Goal: Information Seeking & Learning: Learn about a topic

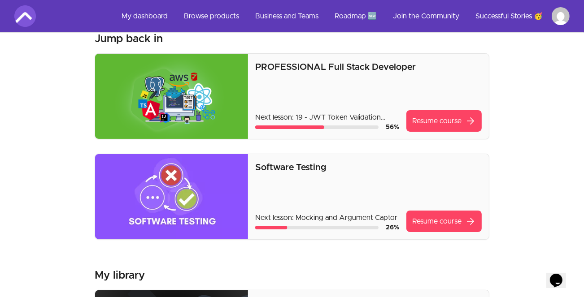
scroll to position [29, 0]
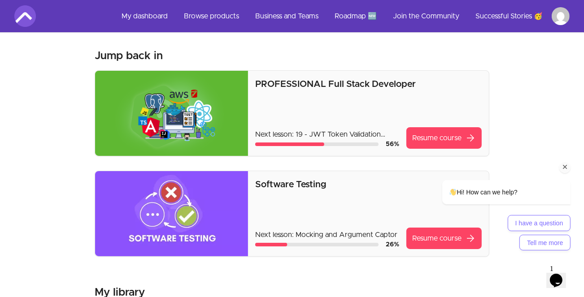
click at [441, 136] on div "Hi! How can we help? I have a question Tell me more" at bounding box center [494, 176] width 162 height 157
click at [418, 135] on div "Hi! How can we help? I have a question Tell me more" at bounding box center [494, 176] width 162 height 157
click at [424, 138] on div "Hi! How can we help? I have a question Tell me more" at bounding box center [494, 176] width 162 height 157
click at [191, 92] on img at bounding box center [171, 113] width 153 height 85
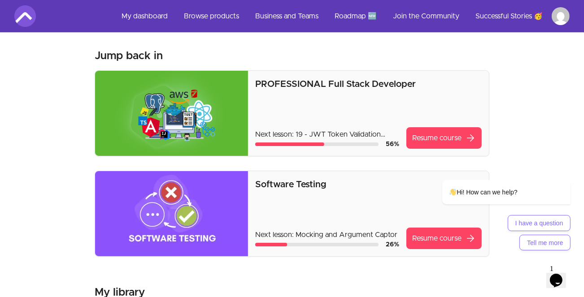
click at [191, 92] on img at bounding box center [171, 113] width 153 height 85
click at [321, 92] on div "PROFESSIONAL Full Stack Developer Next lesson: 19 - JWT Token Validation Overvi…" at bounding box center [368, 113] width 227 height 71
click at [451, 134] on div "Hi! How can we help? I have a question Tell me more" at bounding box center [494, 176] width 162 height 157
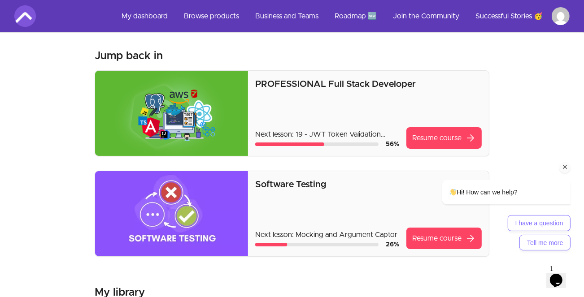
click at [451, 134] on div "Hi! How can we help? I have a question Tell me more" at bounding box center [494, 176] width 162 height 157
click at [565, 175] on div "Hi! How can we help? I have a question Tell me more" at bounding box center [495, 204] width 152 height 93
click at [565, 172] on div "Chat attention grabber" at bounding box center [564, 167] width 11 height 11
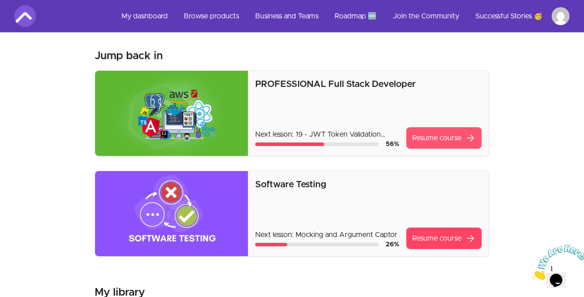
click at [467, 134] on span "arrow_forward" at bounding box center [470, 138] width 11 height 11
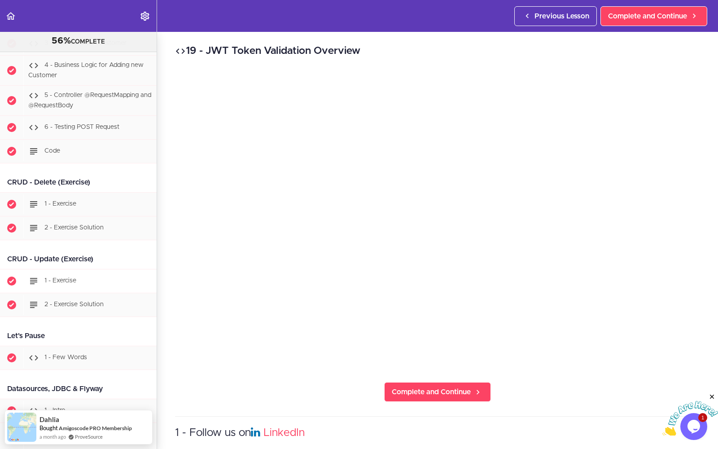
scroll to position [2703, 0]
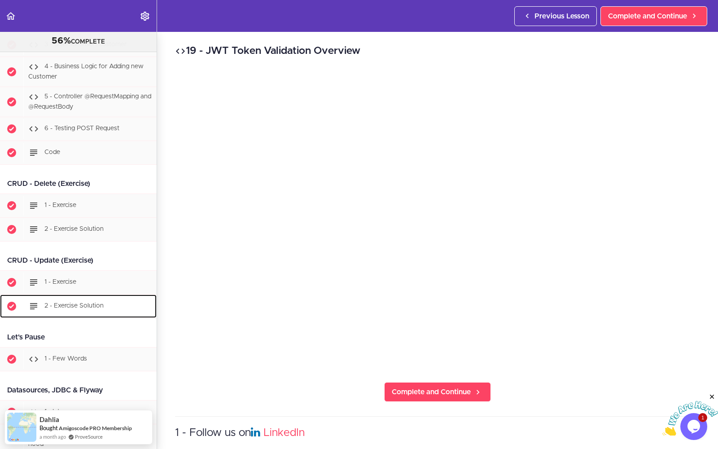
click at [79, 297] on span "2 - Exercise Solution" at bounding box center [73, 305] width 59 height 6
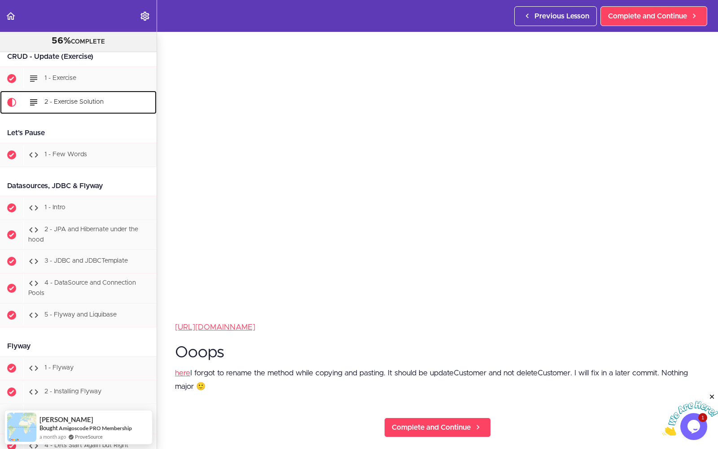
scroll to position [82, 0]
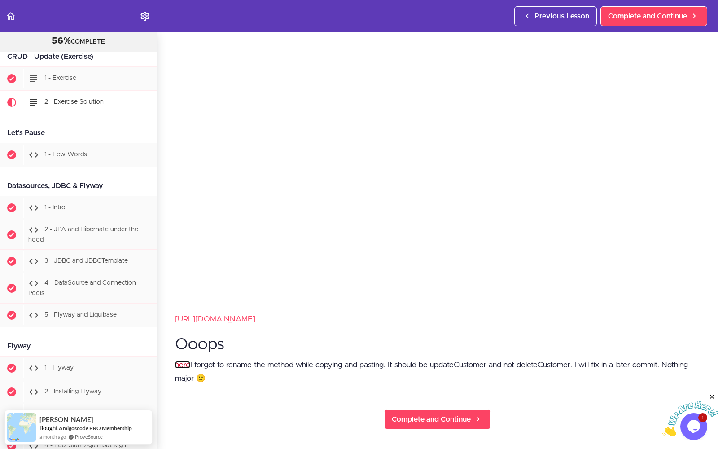
click at [187, 297] on link "here" at bounding box center [182, 365] width 15 height 8
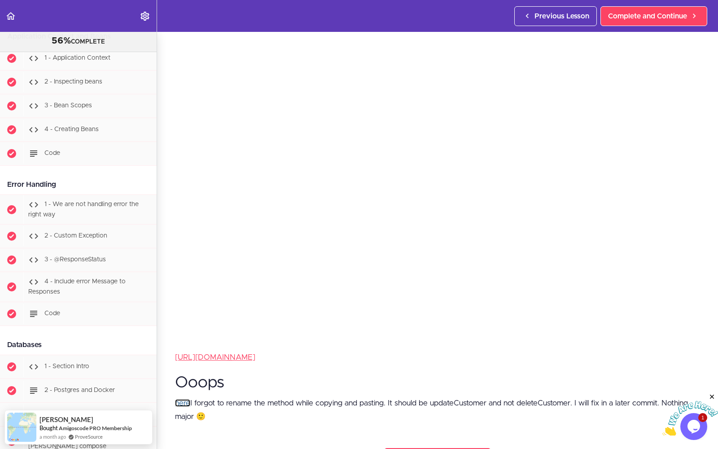
scroll to position [1648, 0]
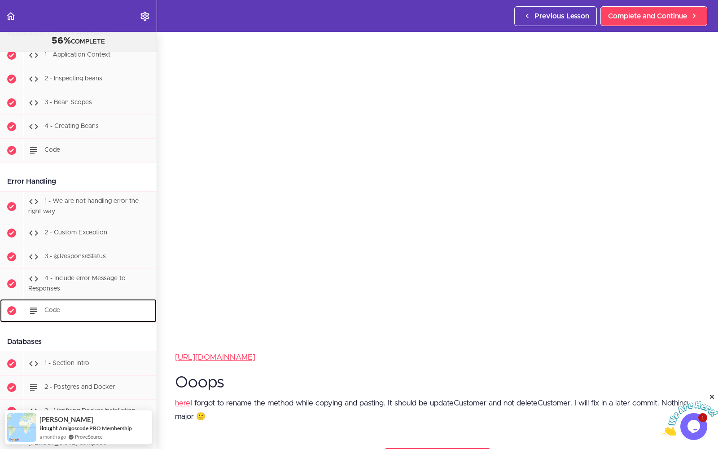
click at [60, 297] on div "Code" at bounding box center [89, 311] width 133 height 20
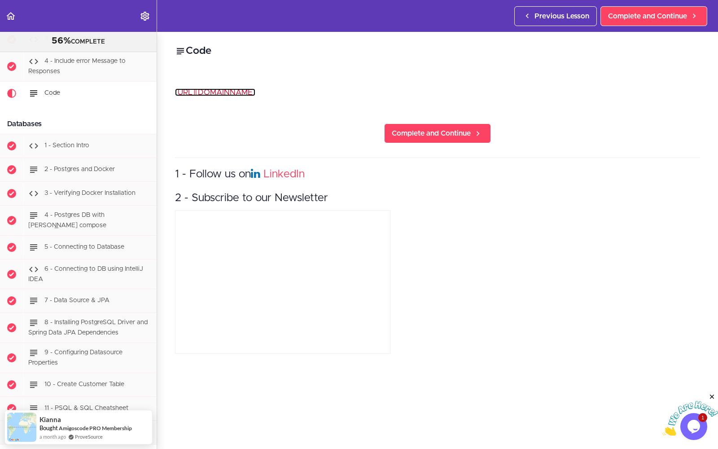
click at [254, 94] on link "https://github.com/amigoscode/full-stack-professional/commit/1d9749ae71a3d19a7e…" at bounding box center [215, 92] width 80 height 8
click at [255, 92] on link "https://github.com/amigoscode/full-stack-professional/commit/1d9749ae71a3d19a7e…" at bounding box center [215, 92] width 80 height 8
click at [255, 93] on link "https://github.com/amigoscode/full-stack-professional/commit/1d9749ae71a3d19a7e…" at bounding box center [215, 92] width 80 height 8
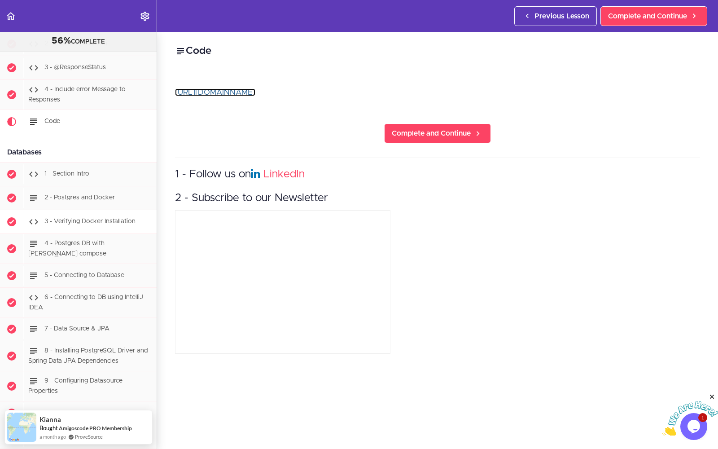
scroll to position [1843, 0]
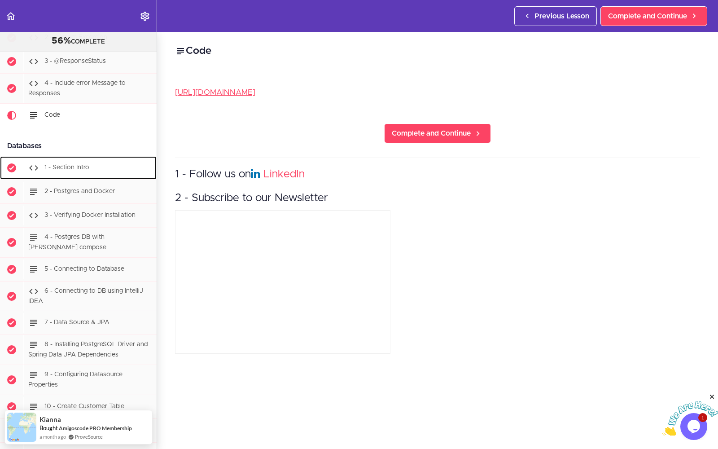
click at [83, 164] on span "1 - Section Intro" at bounding box center [66, 167] width 45 height 6
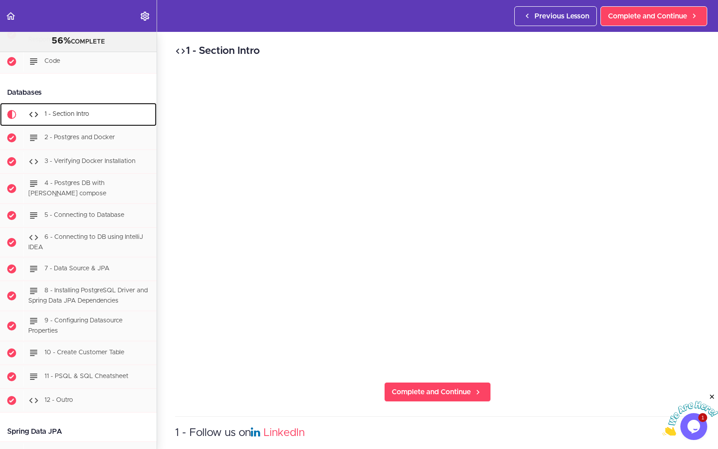
scroll to position [1918, 0]
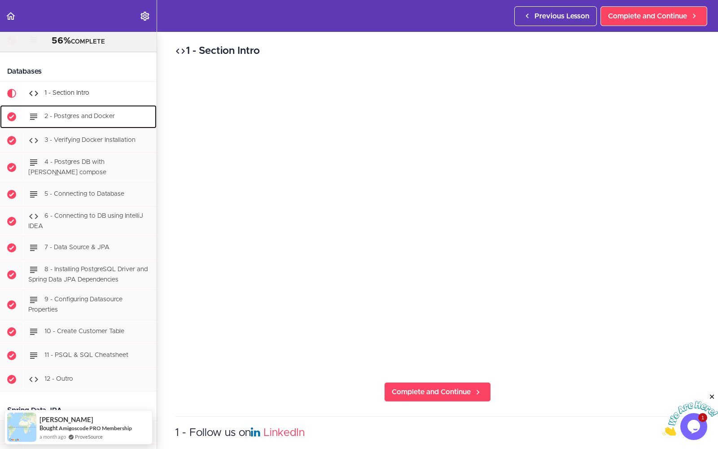
click at [104, 107] on div "2 - Postgres and Docker" at bounding box center [89, 117] width 133 height 20
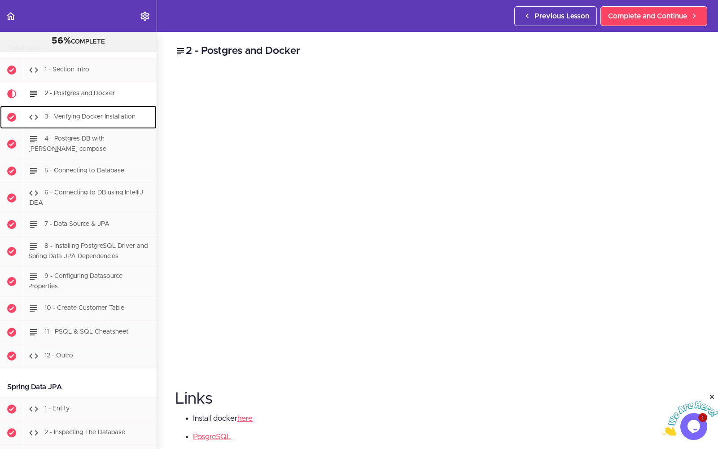
click at [89, 114] on span "3 - Verifying Docker Installation" at bounding box center [89, 117] width 91 height 6
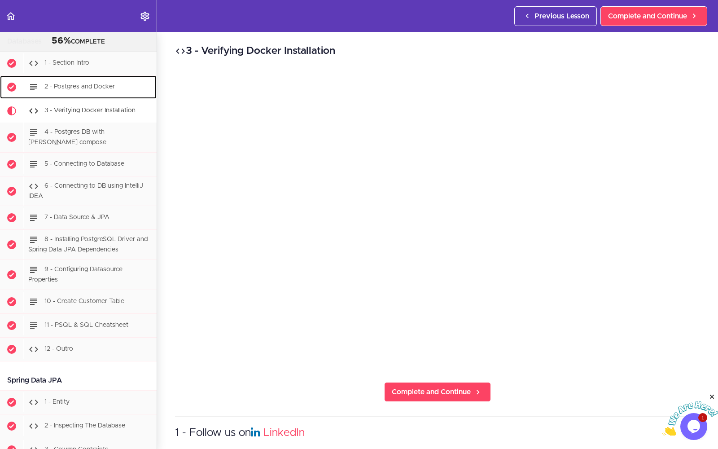
click at [87, 79] on link "2 - Postgres and Docker" at bounding box center [78, 86] width 157 height 23
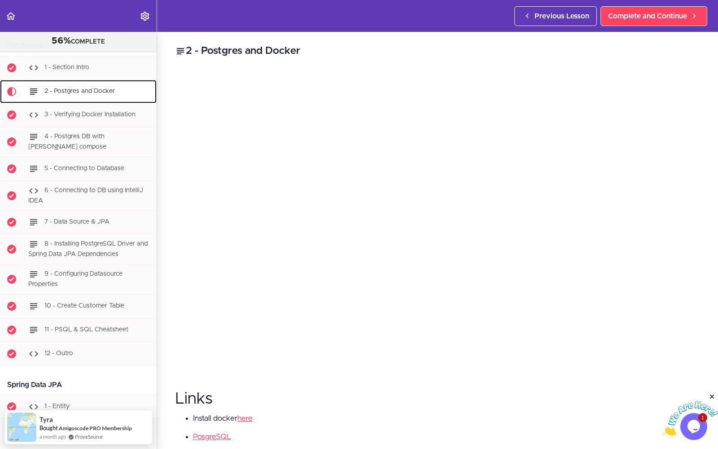
scroll to position [1941, 0]
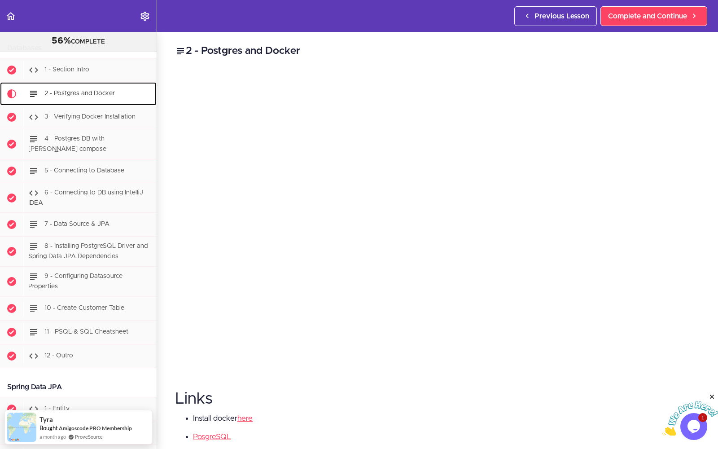
click at [76, 90] on span "2 - Postgres and Docker" at bounding box center [79, 93] width 70 height 6
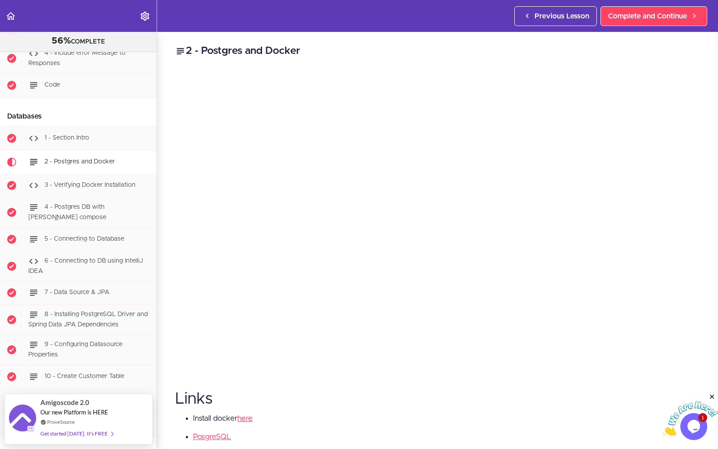
scroll to position [25, 0]
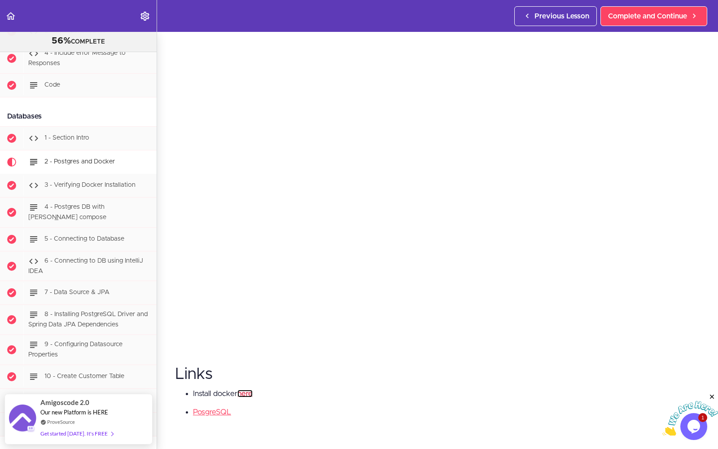
click at [245, 297] on link "here" at bounding box center [244, 393] width 15 height 8
click at [250, 297] on link "here" at bounding box center [244, 393] width 15 height 8
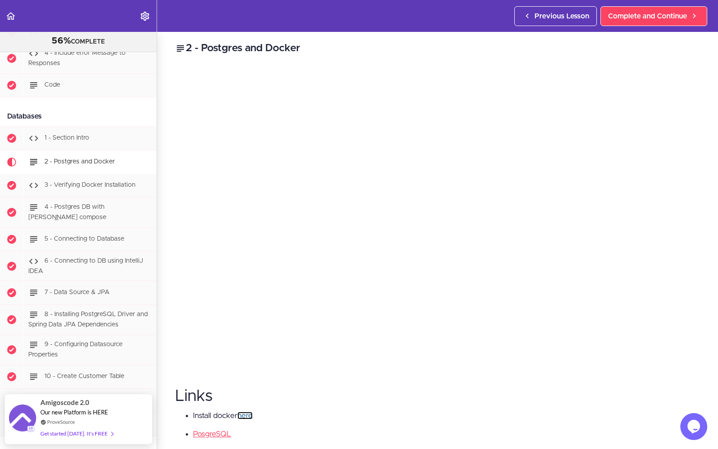
scroll to position [0, 0]
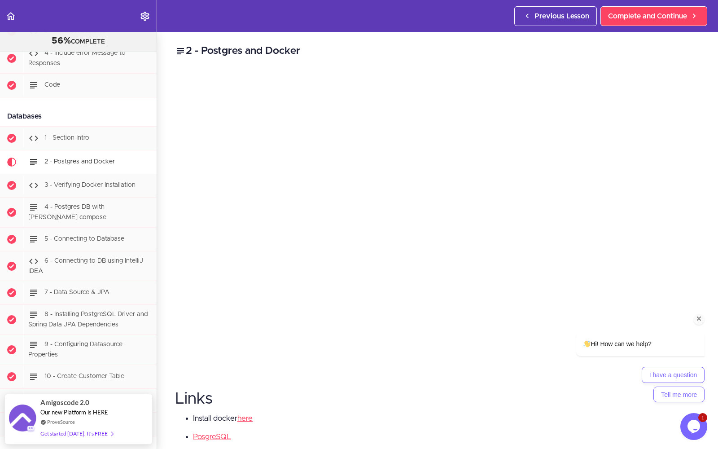
click at [584, 297] on icon "Chat attention grabber" at bounding box center [699, 318] width 8 height 8
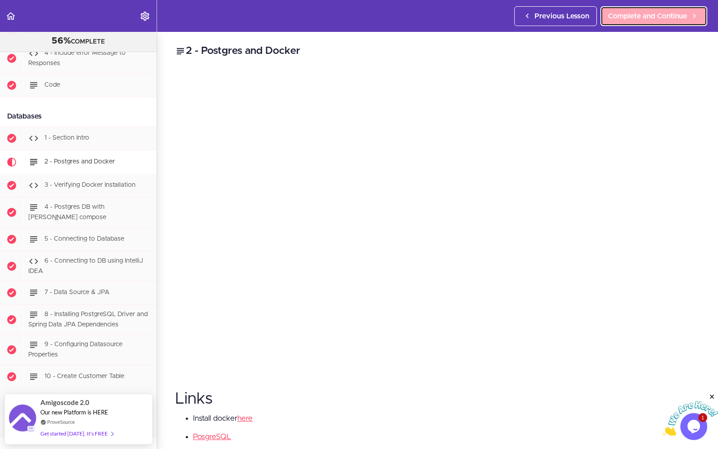
click at [584, 22] on link "Complete and Continue" at bounding box center [653, 16] width 107 height 20
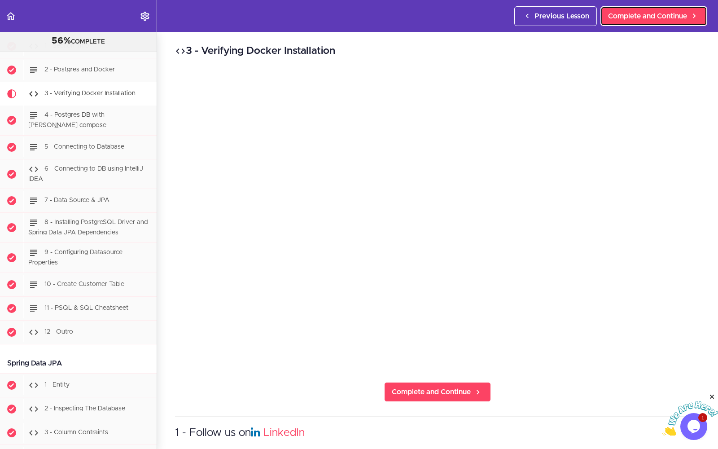
scroll to position [1965, 0]
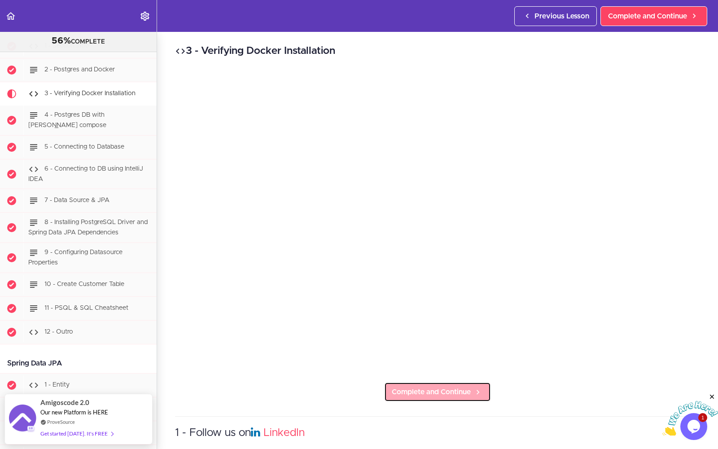
click at [431, 297] on span "Complete and Continue" at bounding box center [431, 391] width 79 height 11
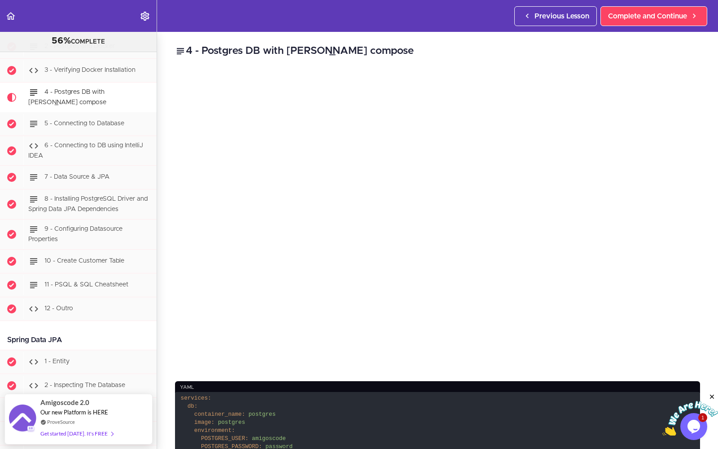
scroll to position [1949, 0]
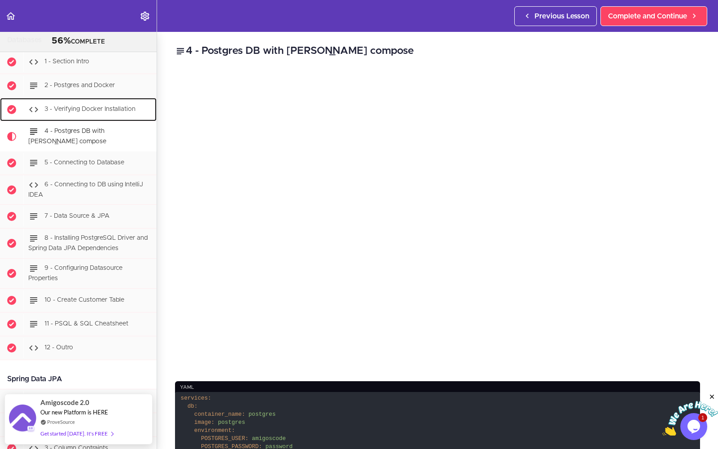
click at [92, 106] on span "3 - Verifying Docker Installation" at bounding box center [89, 109] width 91 height 6
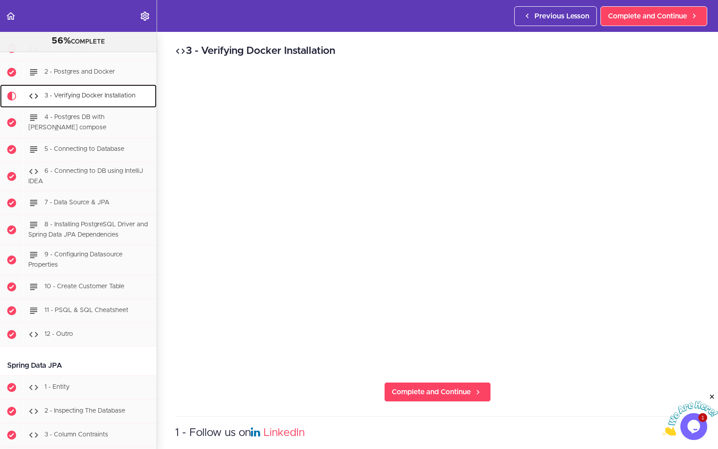
scroll to position [1965, 0]
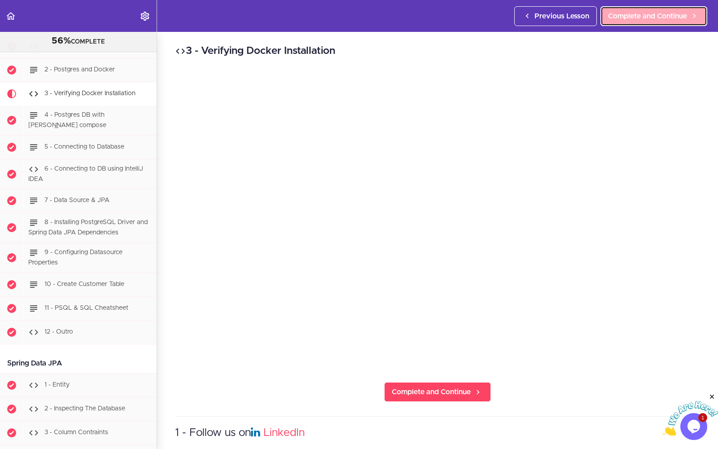
click at [584, 19] on span "Complete and Continue" at bounding box center [647, 16] width 79 height 11
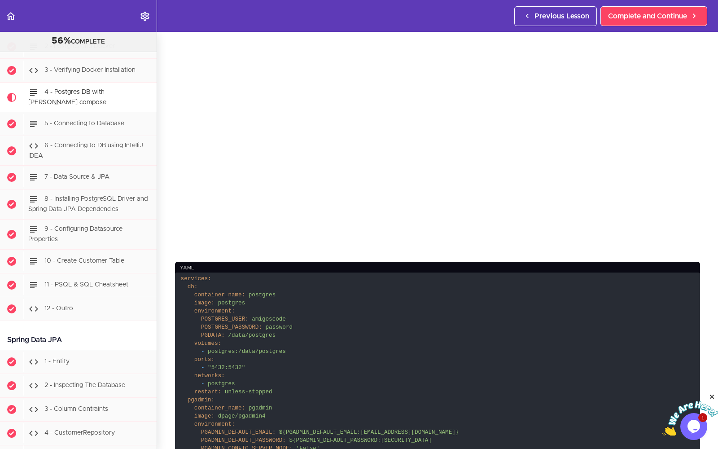
scroll to position [207, 0]
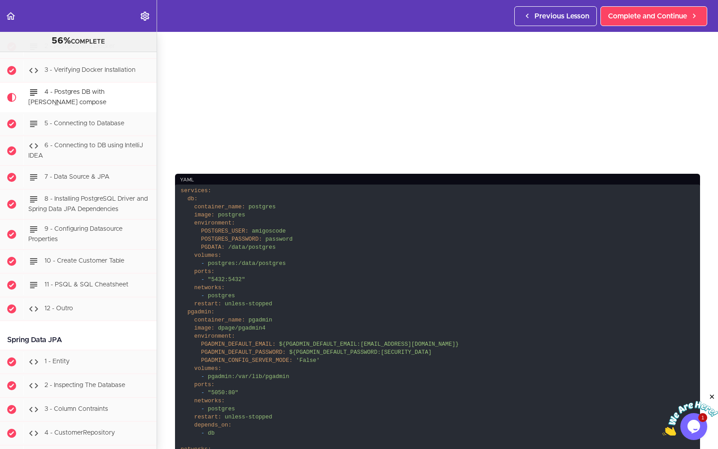
click at [250, 297] on code "services: db: container_name: postgres image: postgres environment: POSTGRES_US…" at bounding box center [437, 344] width 525 height 320
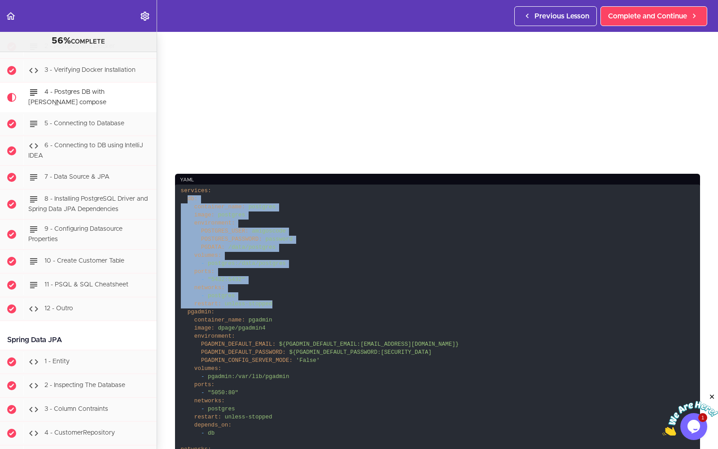
drag, startPoint x: 188, startPoint y: 200, endPoint x: 284, endPoint y: 304, distance: 142.5
click at [284, 297] on code "services: db: container_name: postgres image: postgres environment: POSTGRES_US…" at bounding box center [437, 344] width 525 height 320
copy code "db: container_name: postgres image: postgres environment: POSTGRES_USER: amigos…"
click at [284, 297] on code "services: db: container_name: postgres image: postgres environment: POSTGRES_US…" at bounding box center [437, 344] width 525 height 320
drag, startPoint x: 281, startPoint y: 306, endPoint x: 162, endPoint y: 191, distance: 165.6
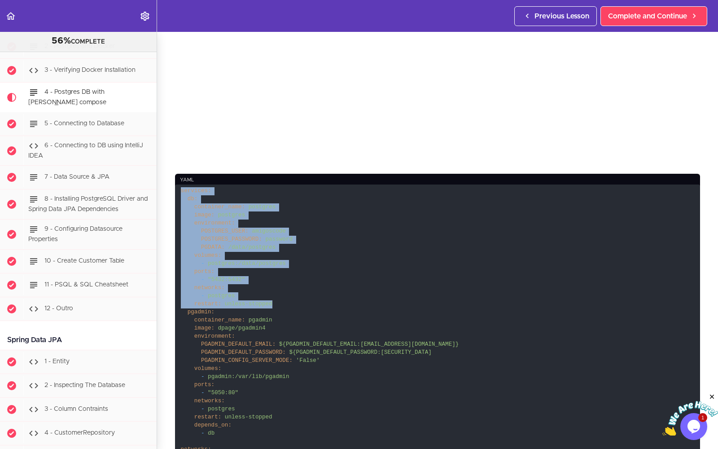
click at [162, 191] on div "4 - Postgres DB with Docker compose yaml services: db: container_name: postgres…" at bounding box center [437, 33] width 561 height 417
copy code "services: db: container_name: postgres image: postgres environment: POSTGRES_US…"
click at [245, 195] on code "services: db: container_name: postgres image: postgres environment: POSTGRES_US…" at bounding box center [437, 344] width 525 height 320
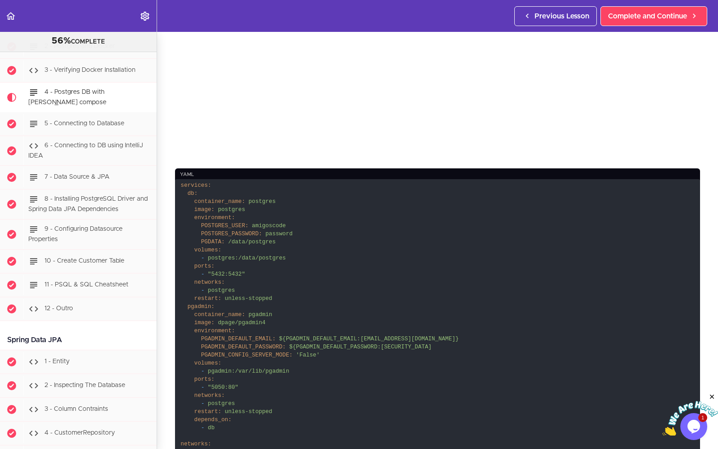
scroll to position [205, 0]
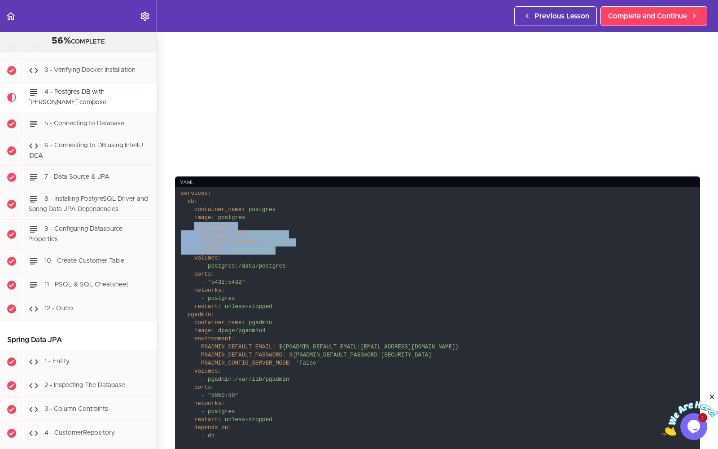
drag, startPoint x: 194, startPoint y: 227, endPoint x: 279, endPoint y: 252, distance: 88.9
click at [279, 252] on code "services: db: container_name: postgres image: postgres environment: POSTGRES_US…" at bounding box center [437, 347] width 525 height 320
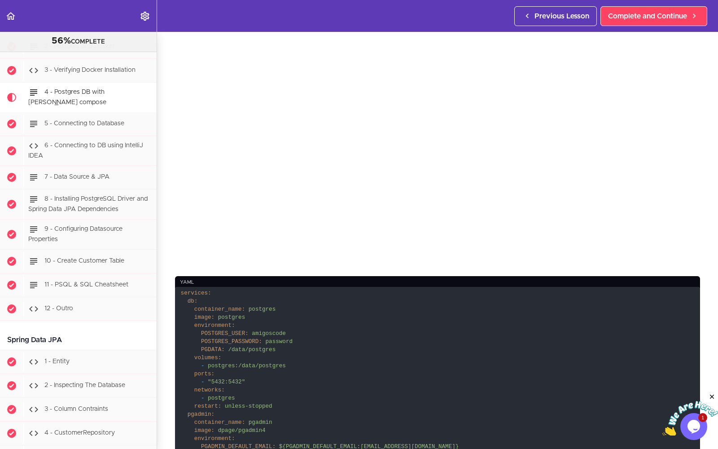
scroll to position [106, 0]
click at [231, 297] on span "POSTGRES_PASSWORD:" at bounding box center [231, 340] width 61 height 6
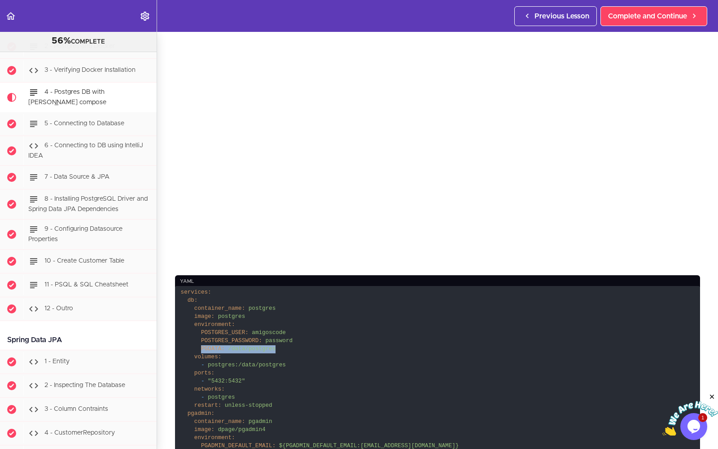
drag, startPoint x: 201, startPoint y: 347, endPoint x: 305, endPoint y: 347, distance: 104.1
click at [305, 297] on code "services: db: container_name: postgres image: postgres environment: POSTGRES_US…" at bounding box center [437, 446] width 525 height 320
copy code "PGDATA: /data/postgres"
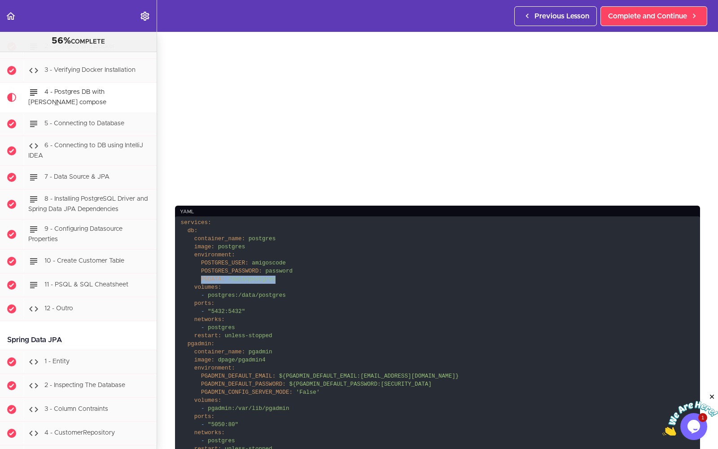
scroll to position [185, 0]
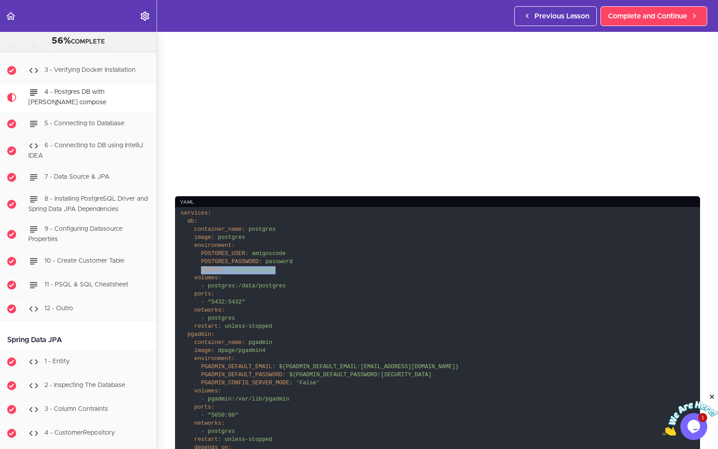
click at [299, 297] on span "${PGADMIN_DEFAULT_PASSWORD:-admin}" at bounding box center [360, 374] width 142 height 6
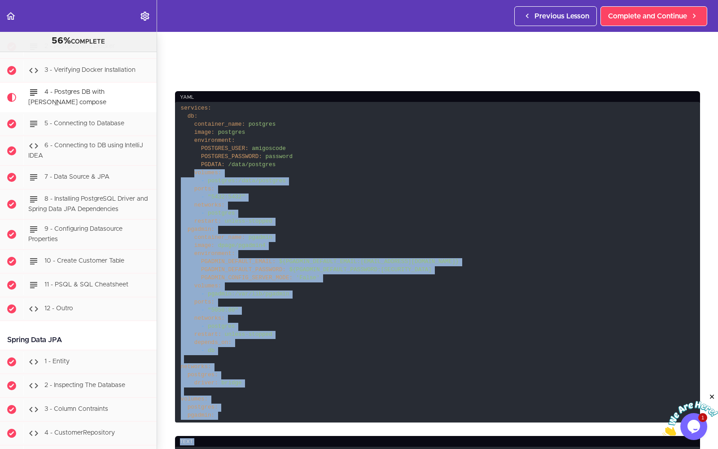
scroll to position [318, 0]
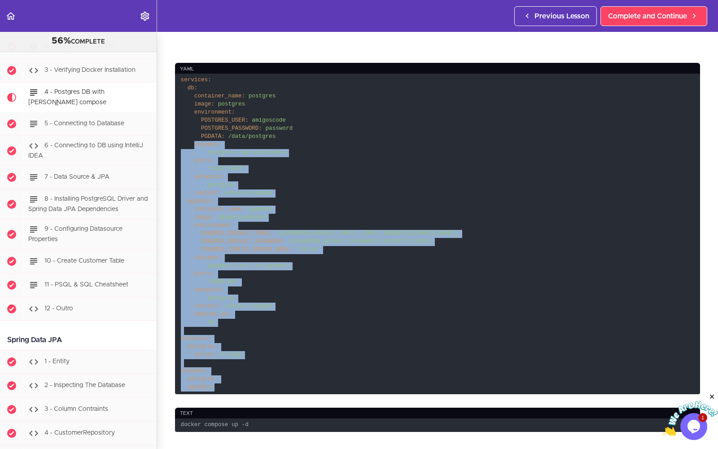
drag, startPoint x: 195, startPoint y: 242, endPoint x: 222, endPoint y: 385, distance: 145.5
click at [222, 297] on code "services: db: container_name: postgres image: postgres environment: POSTGRES_US…" at bounding box center [437, 234] width 525 height 320
copy code "volumes: - postgres:/data/postgres ports: - "5432:5432" networks: - postgres re…"
click at [327, 255] on code "services: db: container_name: postgres image: postgres environment: POSTGRES_US…" at bounding box center [437, 234] width 525 height 320
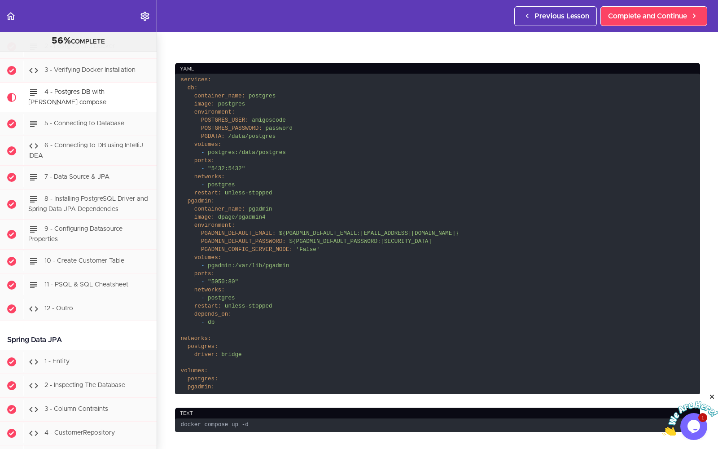
scroll to position [300, 0]
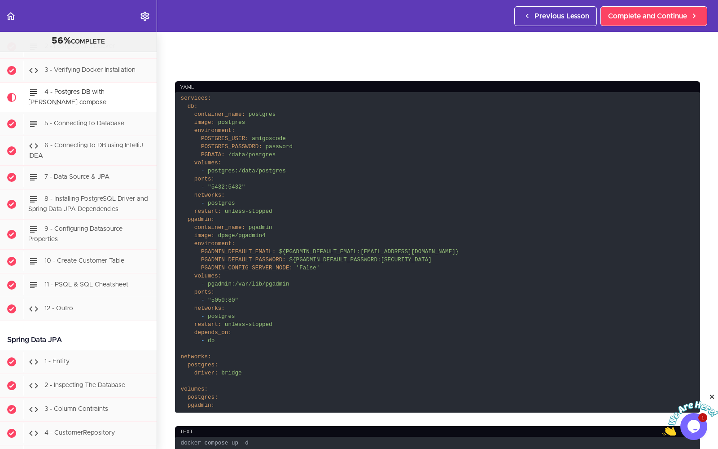
click at [293, 174] on code "services: db: container_name: postgres image: postgres environment: POSTGRES_US…" at bounding box center [437, 252] width 525 height 320
click at [221, 174] on span "postgres:/data/postgres" at bounding box center [247, 171] width 78 height 6
copy code "- postgres:/data/postgres"
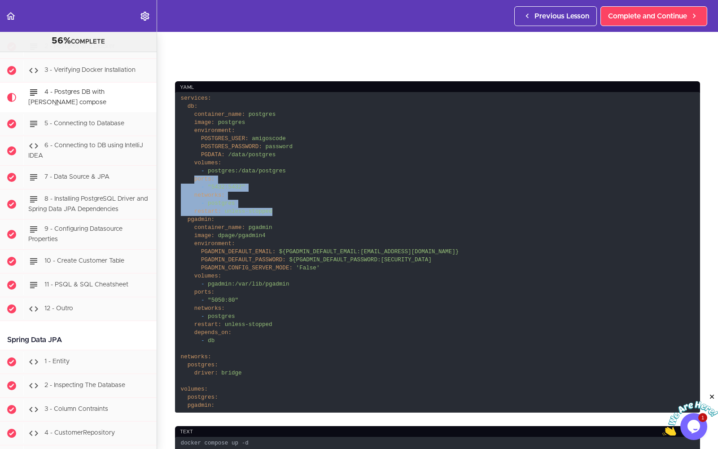
drag, startPoint x: 193, startPoint y: 179, endPoint x: 281, endPoint y: 213, distance: 94.1
click at [282, 214] on code "services: db: container_name: postgres image: postgres environment: POSTGRES_US…" at bounding box center [437, 252] width 525 height 320
copy code "ports: - "5432:5432" networks: - postgres restart: unless-stopped"
click at [301, 206] on code "services: db: container_name: postgres image: postgres environment: POSTGRES_US…" at bounding box center [437, 252] width 525 height 320
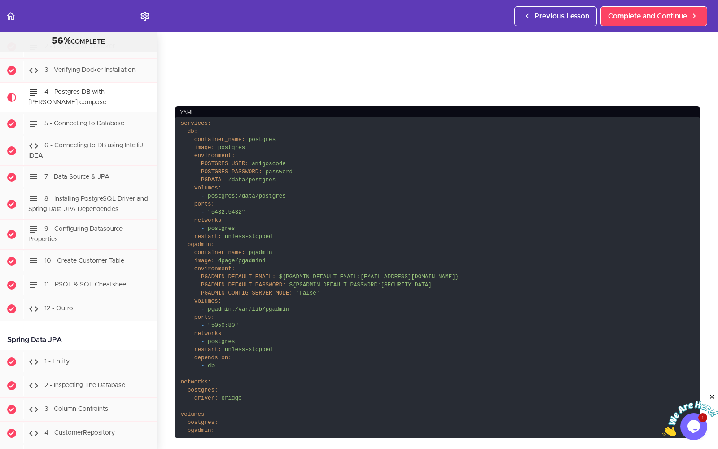
scroll to position [261, 0]
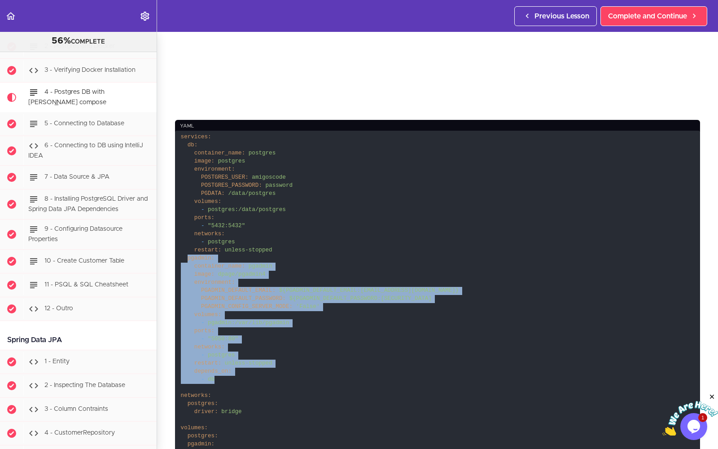
drag, startPoint x: 187, startPoint y: 259, endPoint x: 248, endPoint y: 375, distance: 130.6
click at [252, 297] on code "services: db: container_name: postgres image: postgres environment: POSTGRES_US…" at bounding box center [437, 291] width 525 height 320
click at [248, 297] on code "services: db: container_name: postgres image: postgres environment: POSTGRES_US…" at bounding box center [437, 291] width 525 height 320
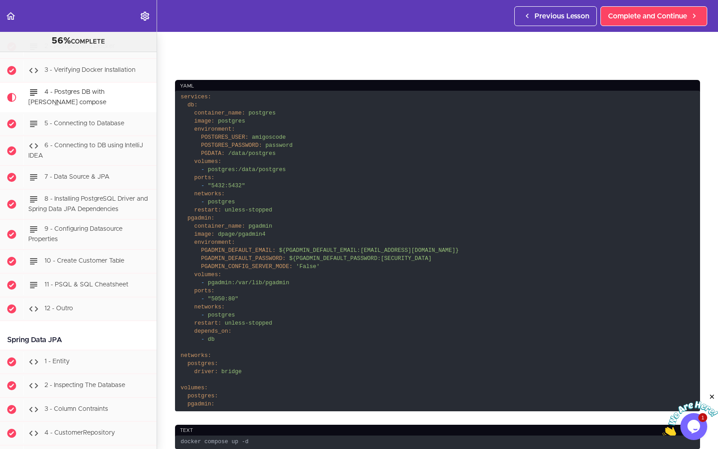
scroll to position [298, 0]
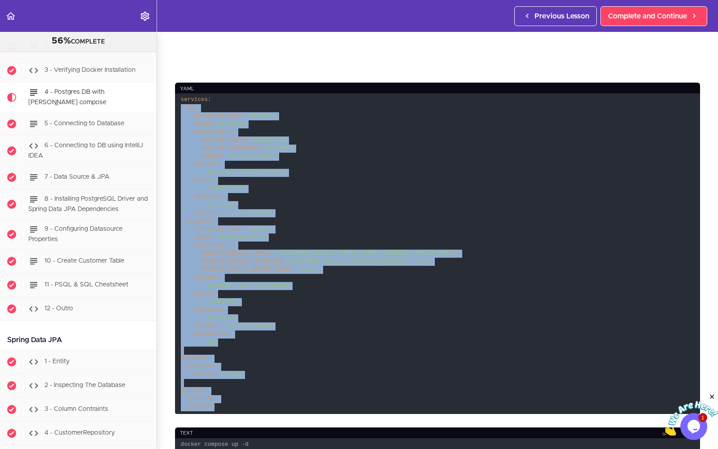
drag, startPoint x: 218, startPoint y: 406, endPoint x: 179, endPoint y: 104, distance: 304.4
click at [180, 104] on code "services: db: container_name: postgres image: postgres environment: POSTGRES_US…" at bounding box center [437, 253] width 525 height 320
copy code "services: db: container_name: postgres image: postgres environment: POSTGRES_US…"
click at [205, 140] on span "POSTGRES_USER:" at bounding box center [225, 140] width 48 height 6
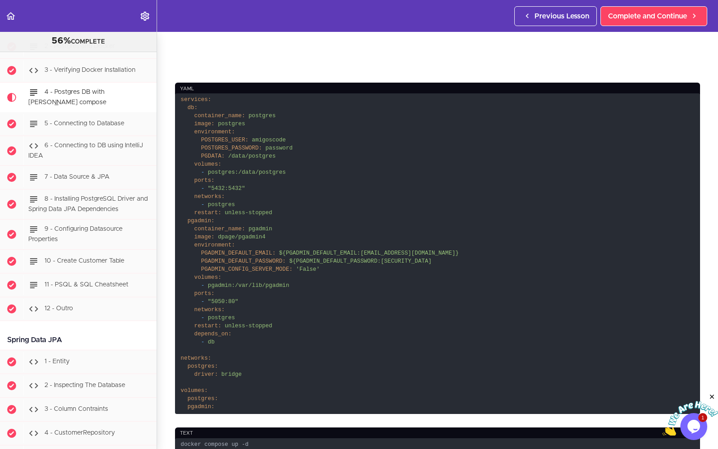
scroll to position [307, 0]
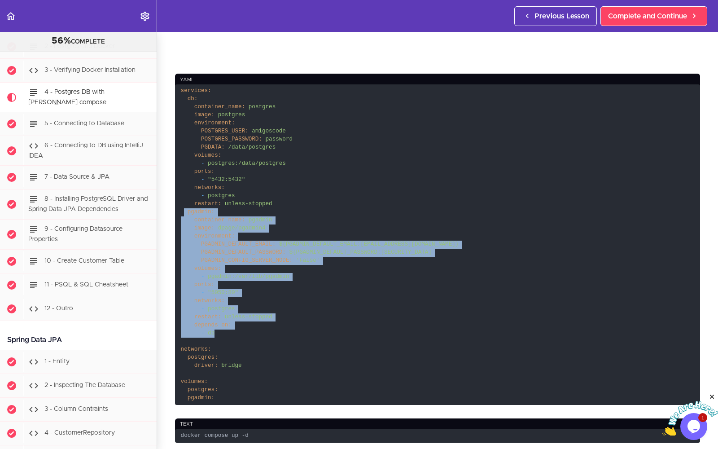
drag, startPoint x: 185, startPoint y: 213, endPoint x: 254, endPoint y: 334, distance: 139.4
click at [254, 297] on code "services: db: container_name: postgres image: postgres environment: POSTGRES_US…" at bounding box center [437, 244] width 525 height 320
click at [268, 297] on code "services: db: container_name: postgres image: postgres environment: POSTGRES_US…" at bounding box center [437, 244] width 525 height 320
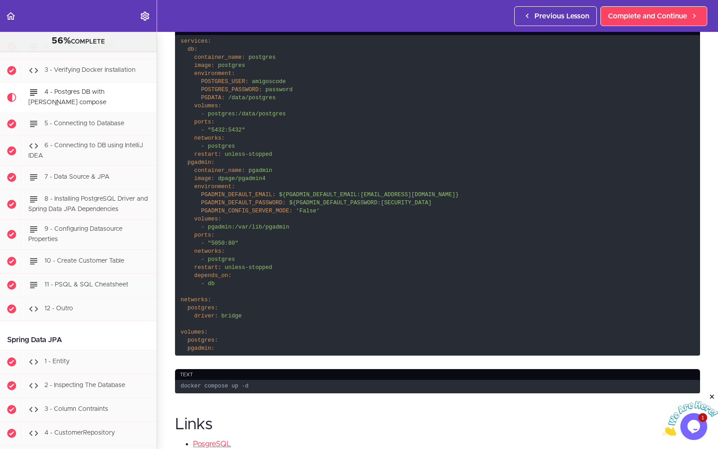
scroll to position [362, 0]
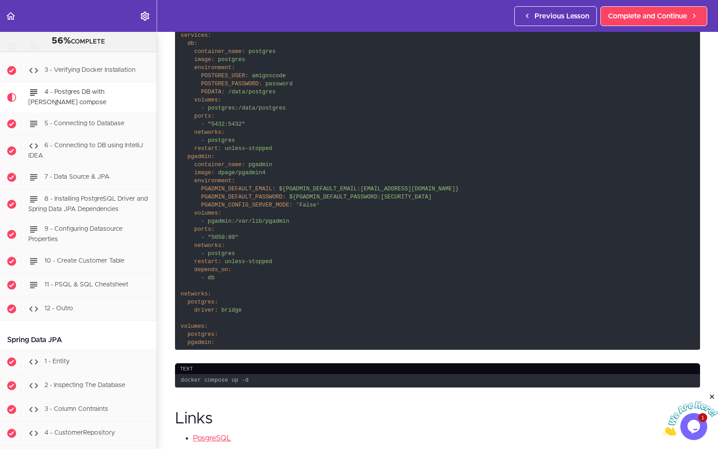
click at [224, 297] on span "bridge" at bounding box center [231, 310] width 20 height 6
drag, startPoint x: 180, startPoint y: 294, endPoint x: 223, endPoint y: 346, distance: 67.5
click at [223, 297] on code "services: db: container_name: postgres image: postgres environment: POSTGRES_US…" at bounding box center [437, 189] width 525 height 320
copy code "networks: postgres: driver: bridge volumes: postgres: pgadmin:"
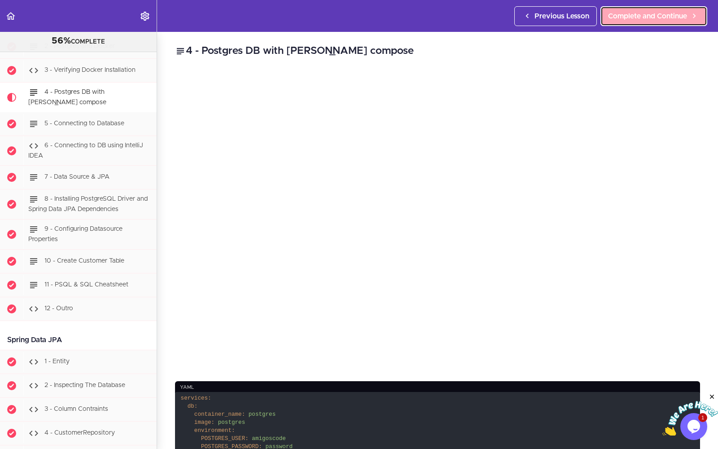
click at [584, 11] on span "Complete and Continue" at bounding box center [647, 16] width 79 height 11
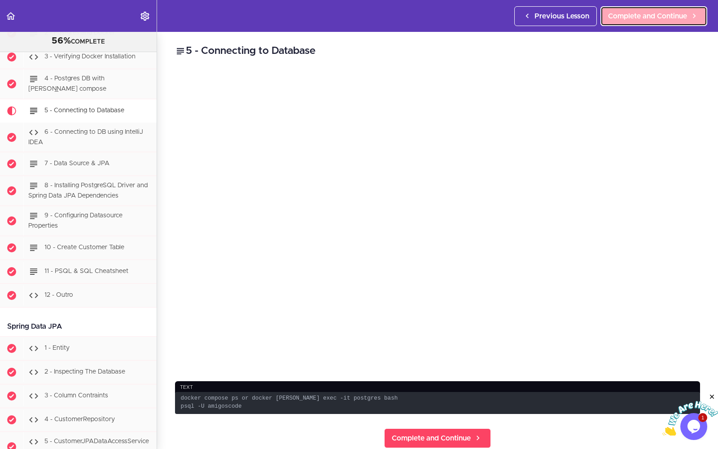
click at [584, 14] on span "Complete and Continue" at bounding box center [647, 16] width 79 height 11
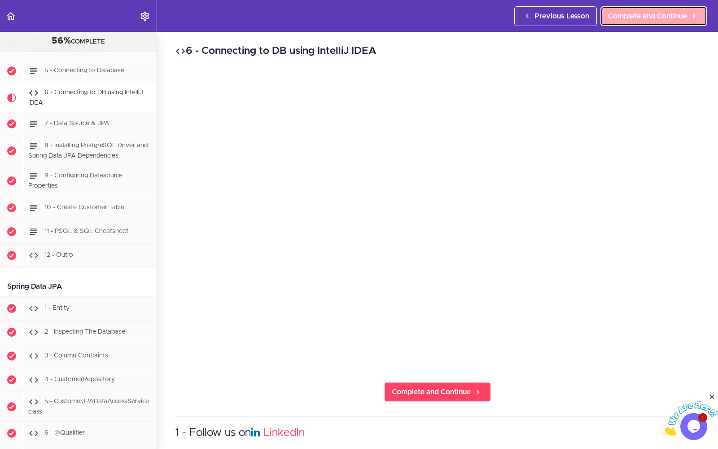
scroll to position [2042, 0]
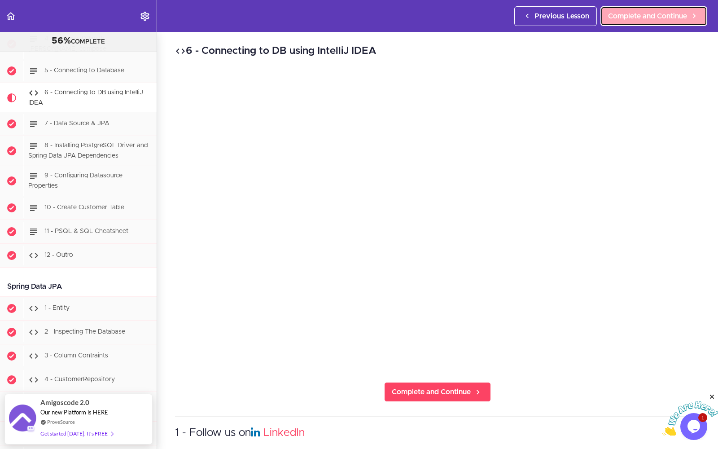
click at [584, 21] on span "Complete and Continue" at bounding box center [647, 16] width 79 height 11
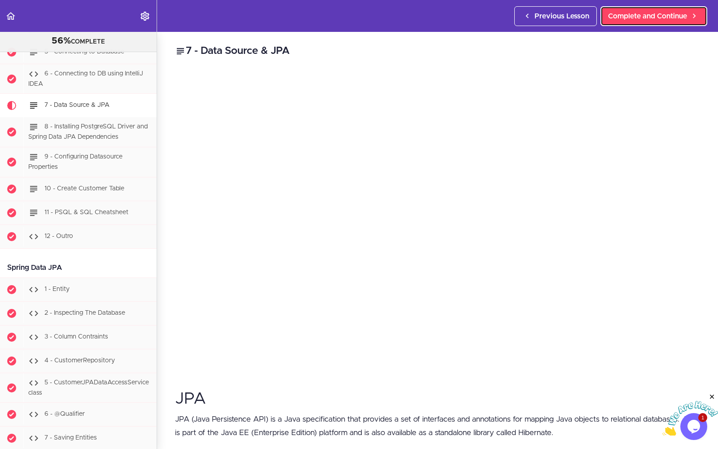
scroll to position [2071, 0]
